Goal: Communication & Community: Answer question/provide support

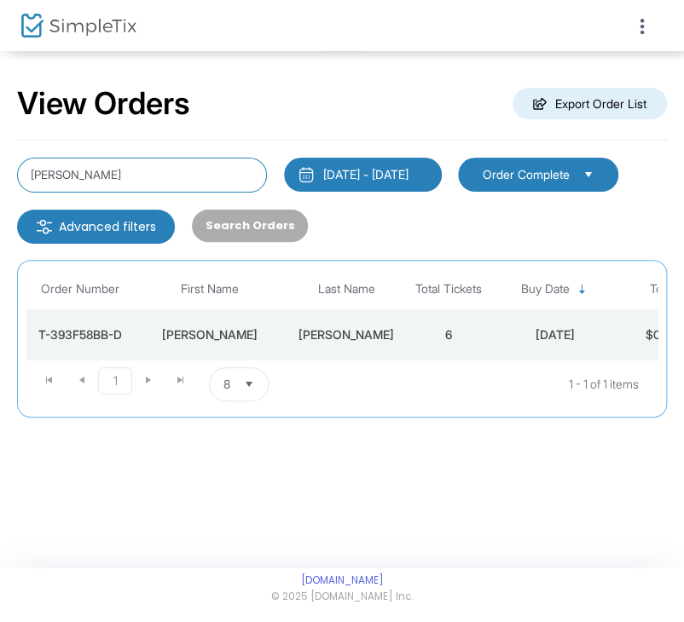
click at [131, 168] on input "[PERSON_NAME]" at bounding box center [142, 175] width 250 height 35
type input "[PERSON_NAME]"
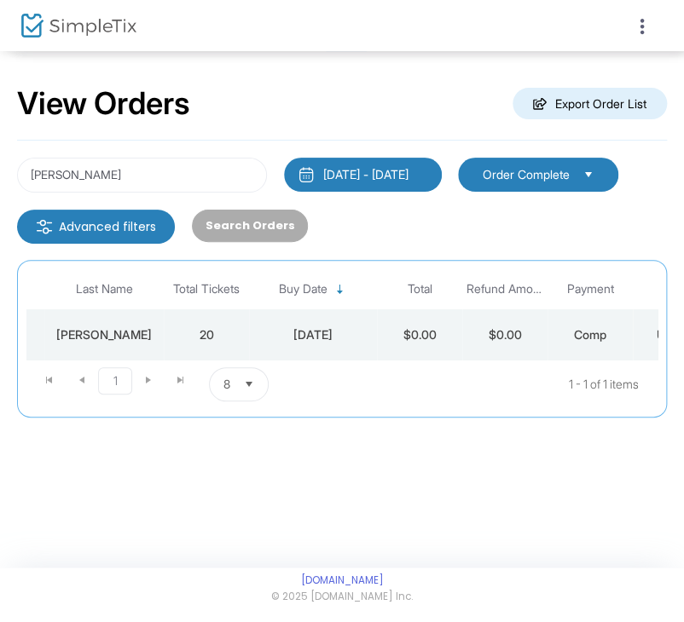
scroll to position [0, 302]
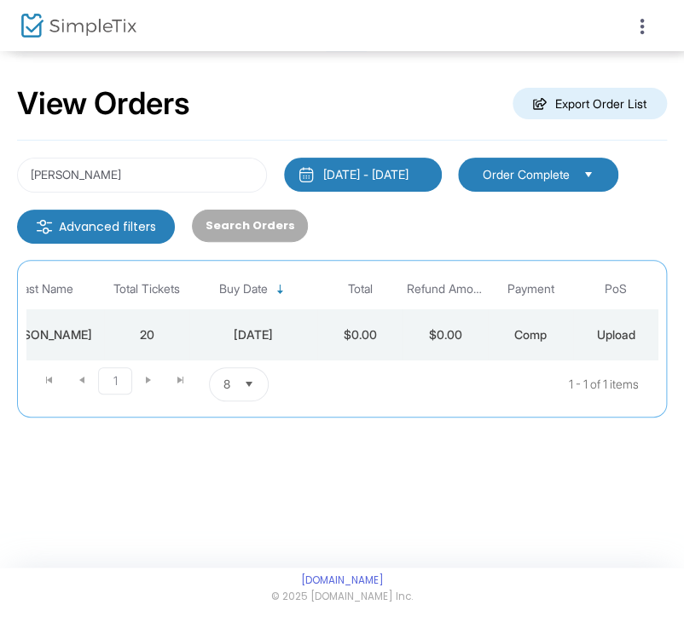
click at [631, 315] on td "Upload" at bounding box center [615, 334] width 85 height 51
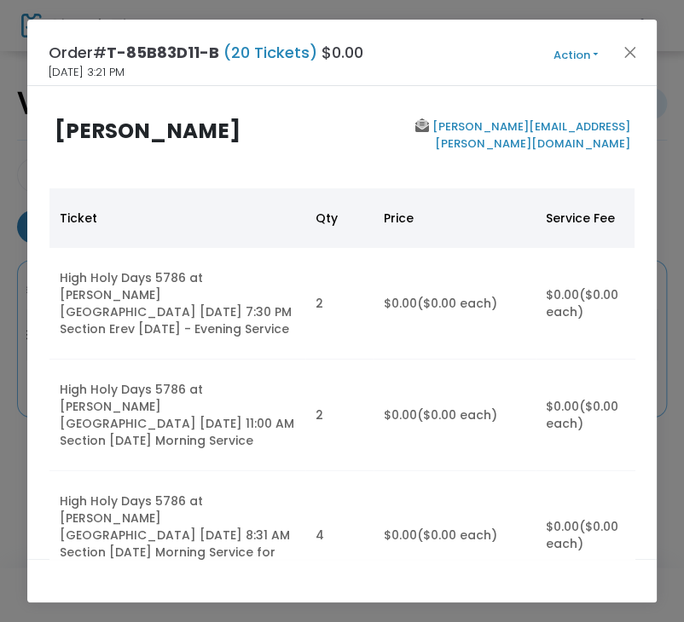
click at [586, 129] on link "[PERSON_NAME][EMAIL_ADDRESS][PERSON_NAME][DOMAIN_NAME]" at bounding box center [528, 134] width 201 height 33
click at [569, 58] on button "Action" at bounding box center [575, 55] width 102 height 19
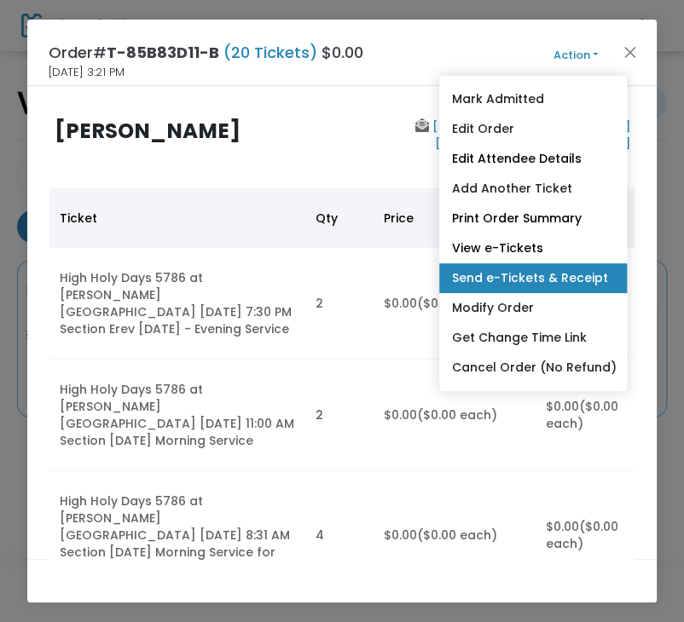
click at [509, 263] on link "Send e-Tickets & Receipt" at bounding box center [533, 278] width 188 height 30
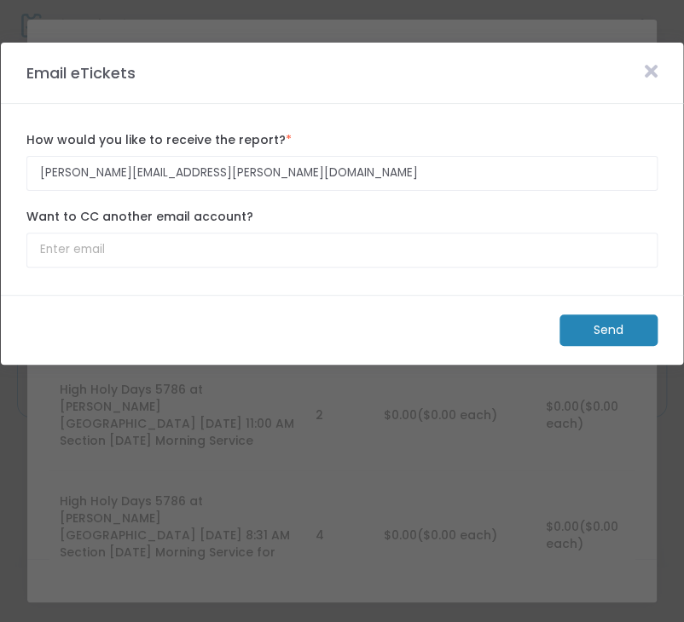
click at [652, 71] on icon at bounding box center [650, 71] width 13 height 19
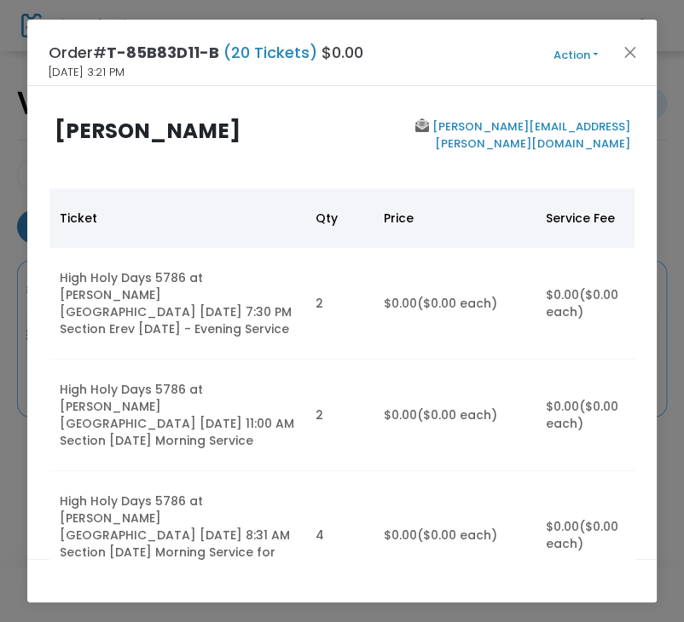
click at [586, 57] on button "Action" at bounding box center [575, 55] width 102 height 19
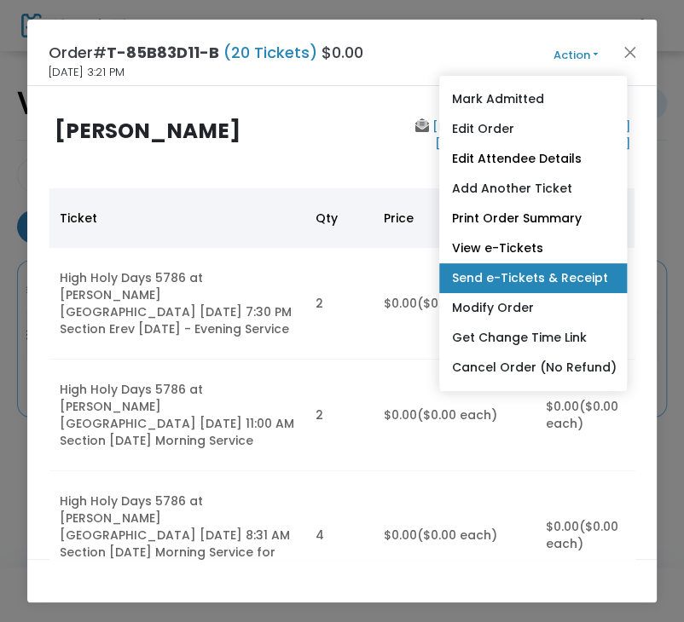
click at [543, 272] on link "Send e-Tickets & Receipt" at bounding box center [533, 278] width 188 height 30
type input "[PERSON_NAME][EMAIL_ADDRESS][PERSON_NAME][DOMAIN_NAME]"
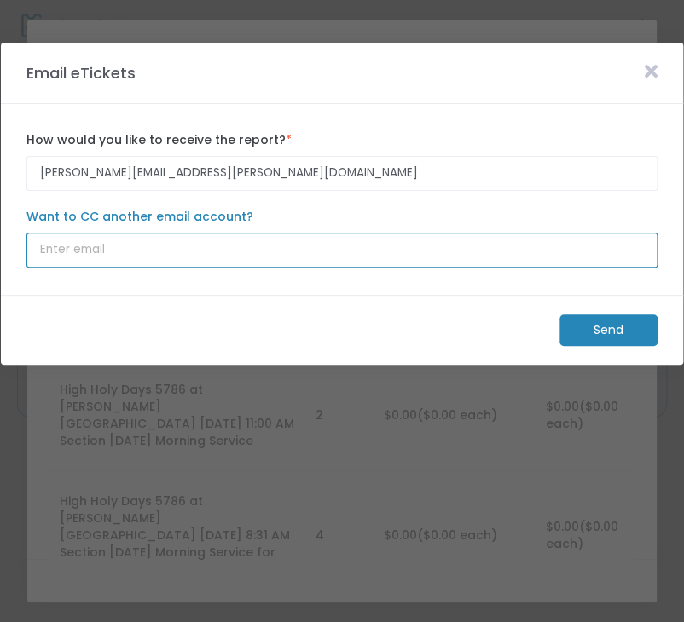
click at [446, 253] on input "Want to CC another email account?" at bounding box center [341, 250] width 631 height 35
type input "[EMAIL_ADDRESS][DOMAIN_NAME]"
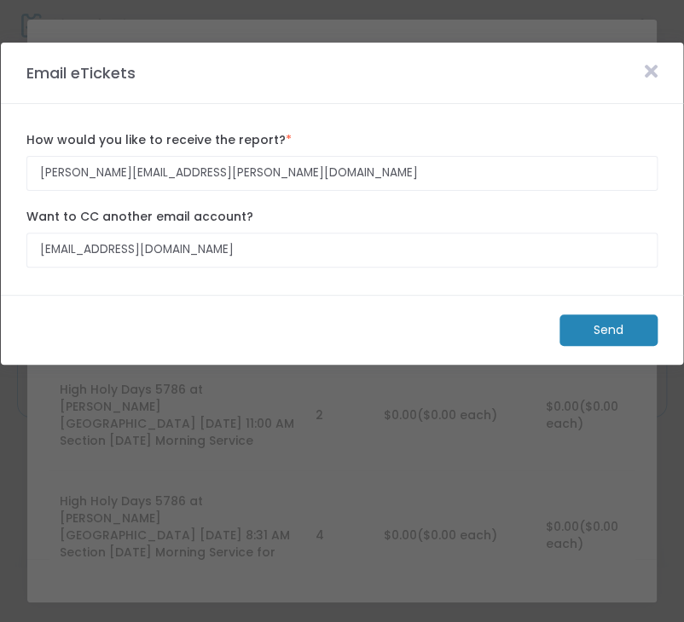
click at [582, 329] on m-button "Send" at bounding box center [608, 330] width 98 height 32
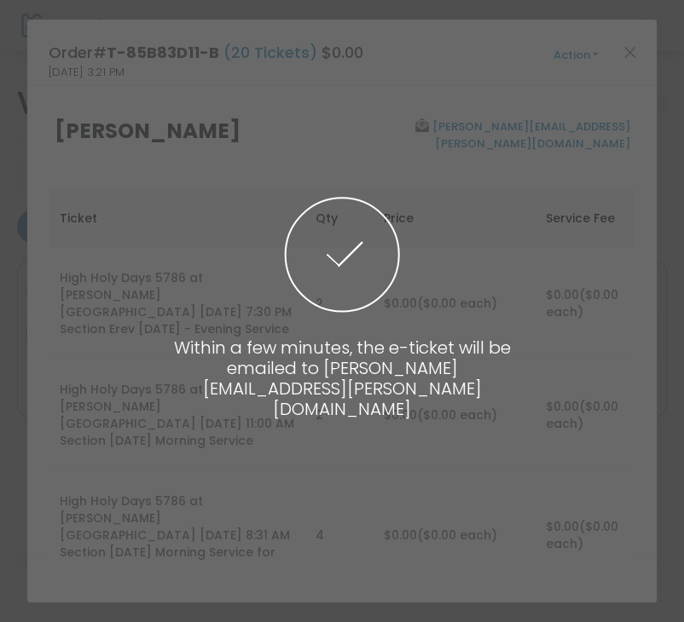
click at [593, 113] on span at bounding box center [342, 311] width 684 height 622
click at [576, 55] on span at bounding box center [342, 311] width 684 height 622
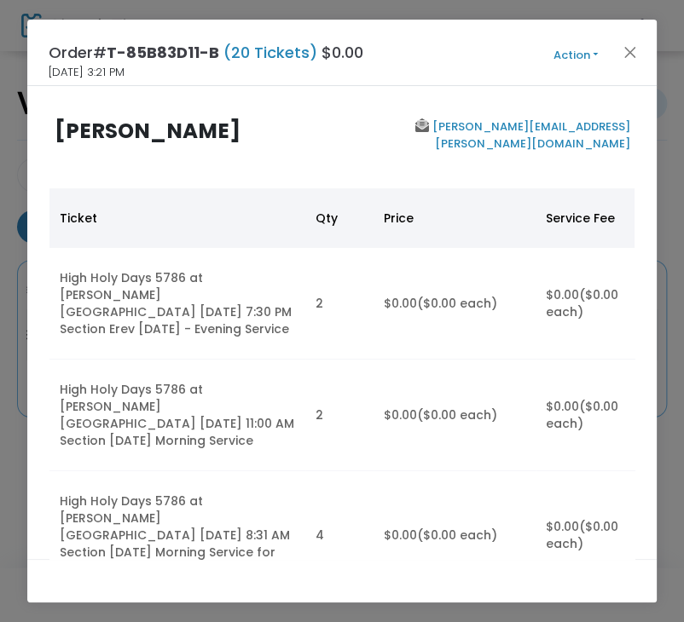
click at [576, 55] on button "Action" at bounding box center [575, 55] width 102 height 19
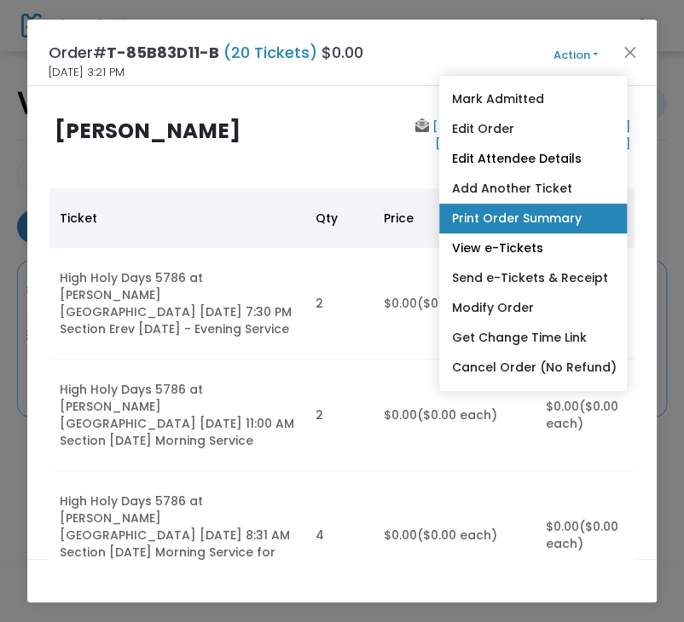
click at [515, 215] on link "Print Order Summary" at bounding box center [533, 219] width 188 height 30
